Goal: Navigation & Orientation: Understand site structure

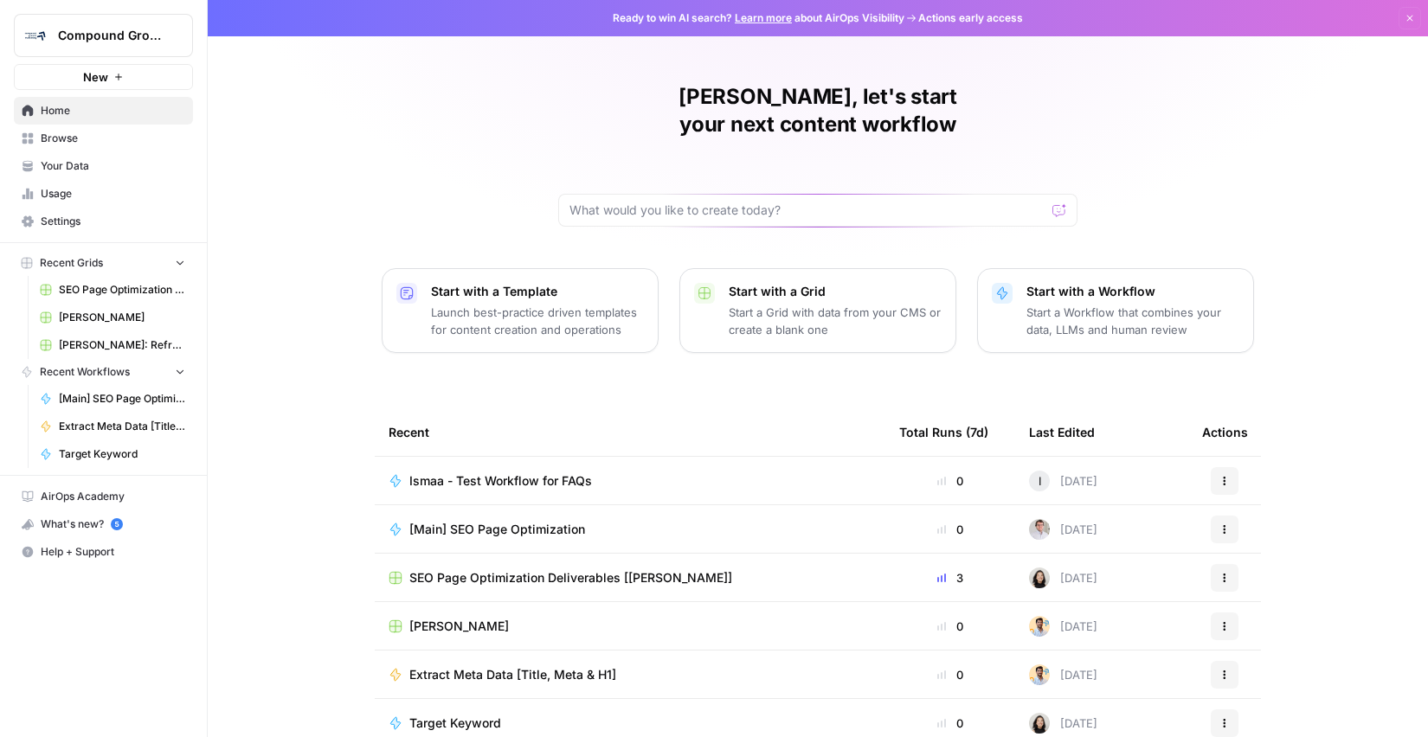
click at [114, 31] on span "Compound Growth" at bounding box center [110, 35] width 105 height 17
click at [402, 67] on div "Ismaa, let's start your next content workflow Start with a Template Launch best…" at bounding box center [818, 412] width 1220 height 824
click at [87, 164] on span "Your Data" at bounding box center [113, 166] width 144 height 16
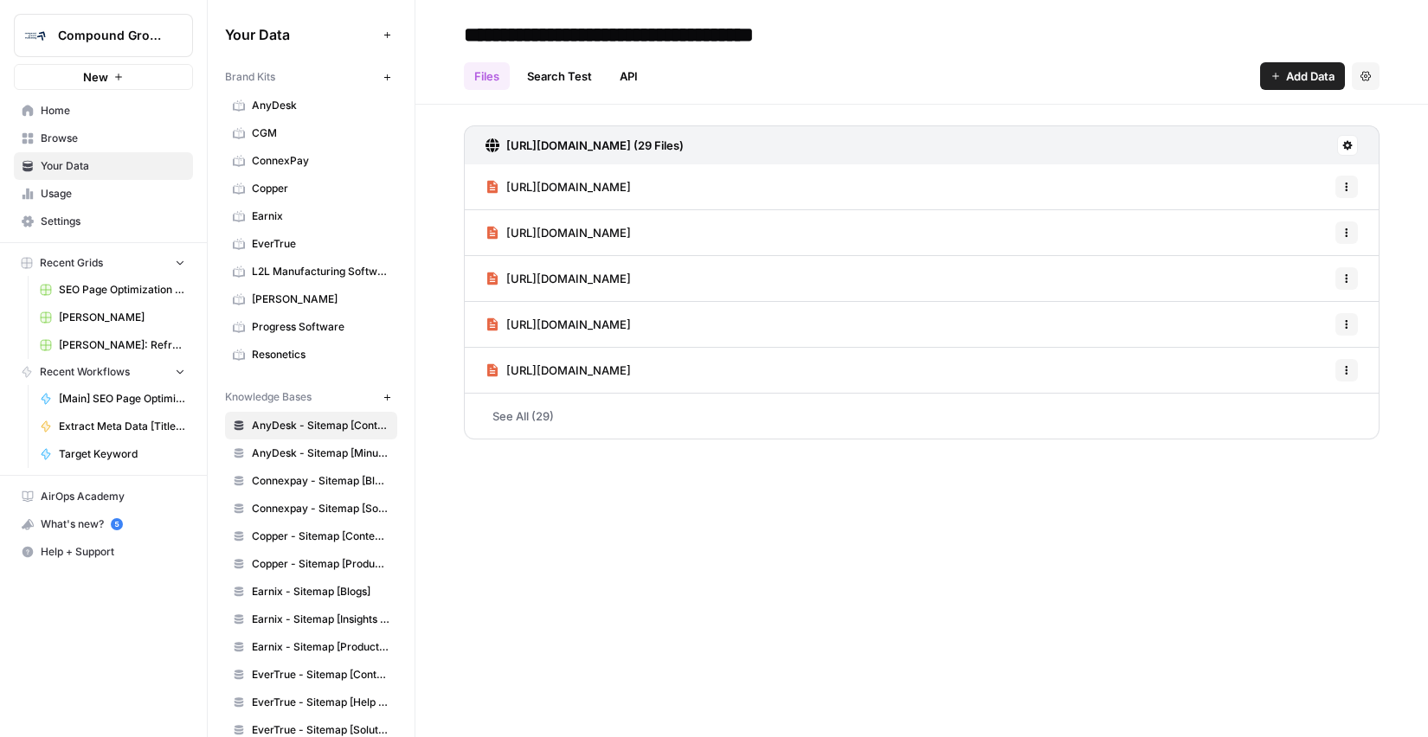
click at [87, 139] on span "Browse" at bounding box center [113, 139] width 144 height 16
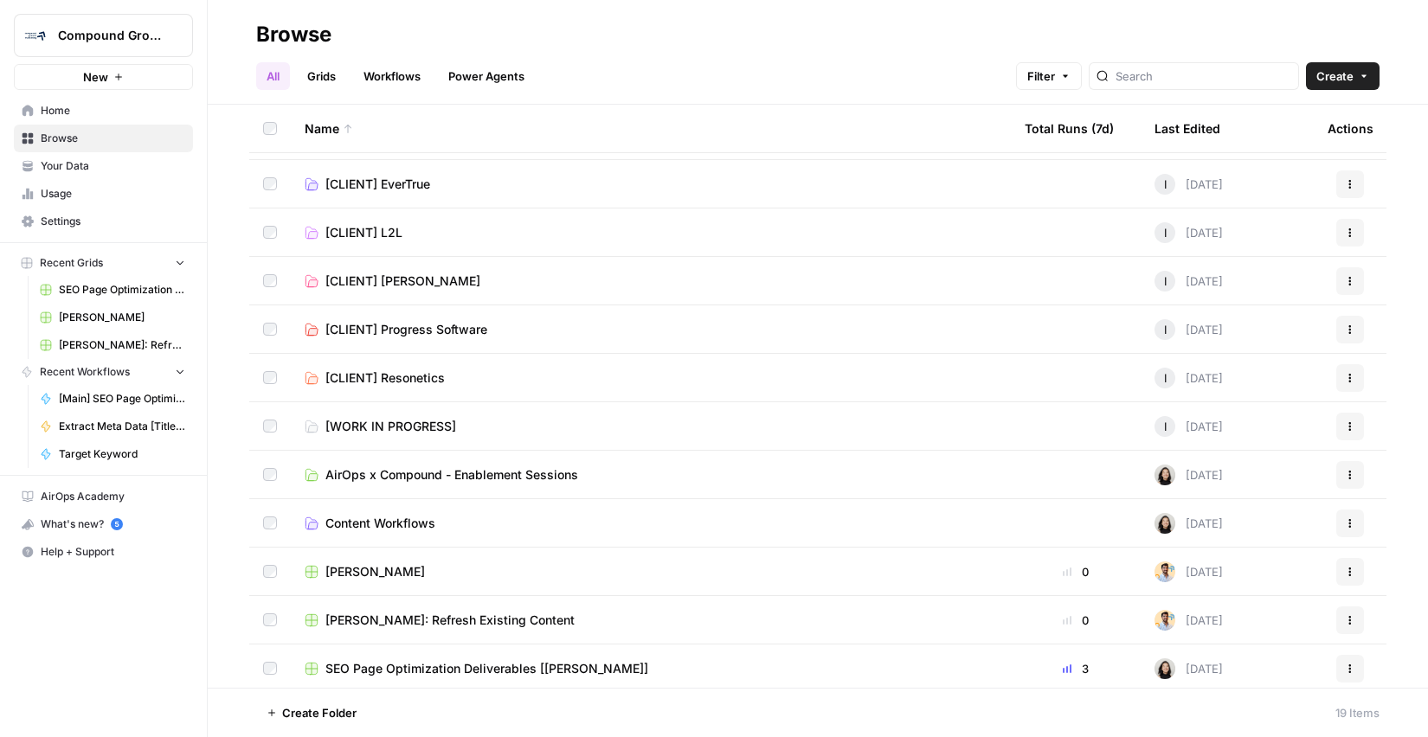
scroll to position [386, 0]
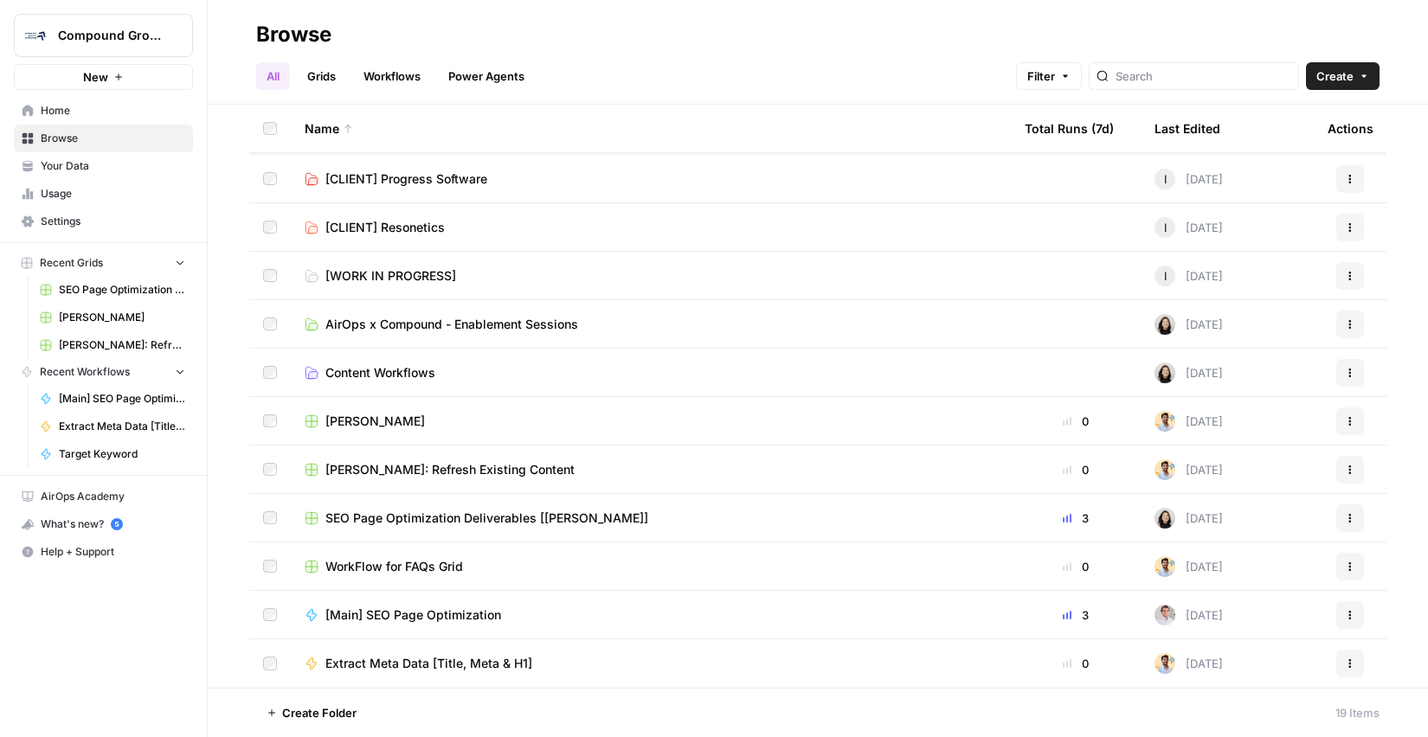
click at [1233, 727] on footer "Create Folder 19 Items" at bounding box center [818, 712] width 1220 height 49
